Goal: Information Seeking & Learning: Learn about a topic

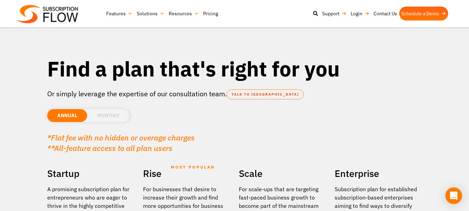
click at [112, 118] on li "MONTHLY" at bounding box center [108, 115] width 42 height 13
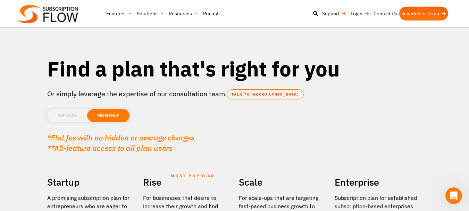
click at [79, 114] on li "ANNUAL" at bounding box center [67, 115] width 40 height 13
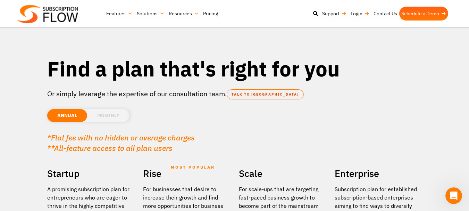
click at [102, 110] on li "MONTHLY" at bounding box center [108, 115] width 42 height 13
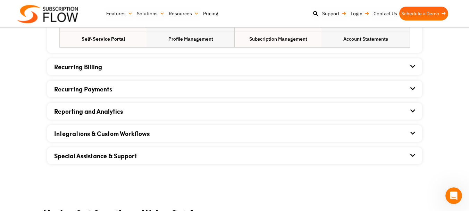
scroll to position [542, 0]
click at [400, 132] on div "Integrations & Custom Workflows" at bounding box center [234, 133] width 361 height 17
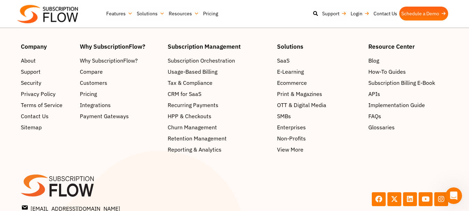
scroll to position [1152, 0]
